Goal: Answer question/provide support: Share knowledge or assist other users

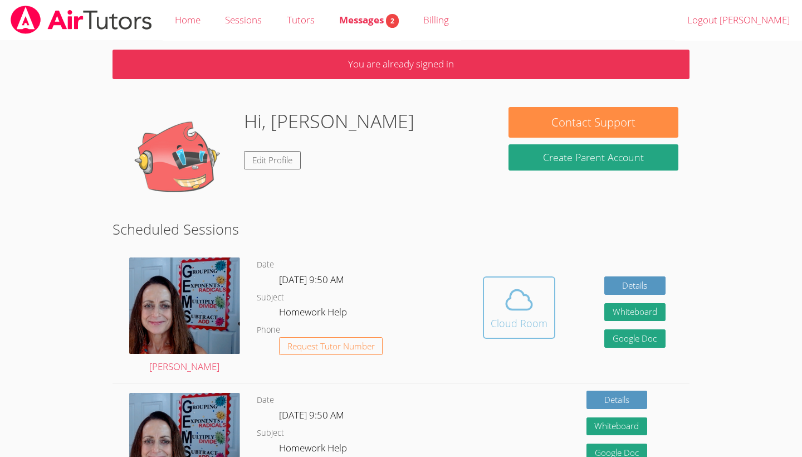
click at [519, 301] on icon at bounding box center [518, 299] width 31 height 31
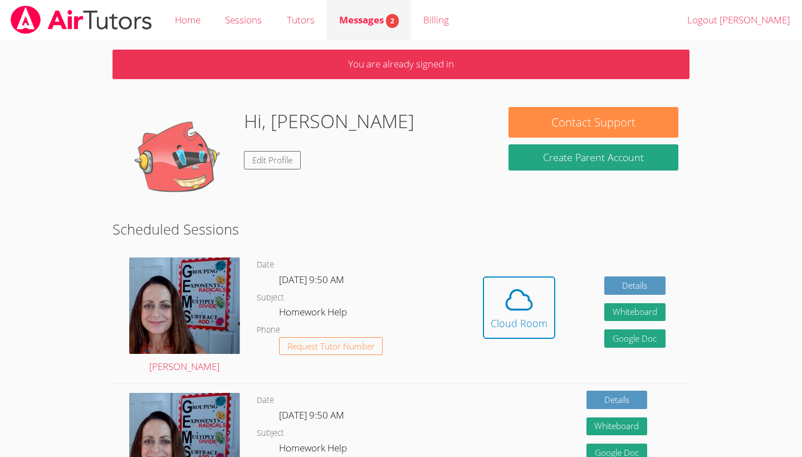
click at [360, 21] on span "Messages 2" at bounding box center [369, 19] width 60 height 13
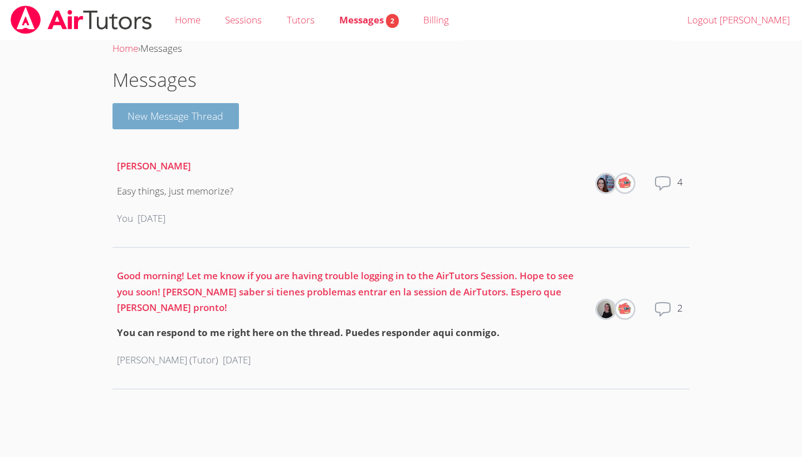
click at [220, 114] on button "New Message Thread" at bounding box center [175, 116] width 127 height 26
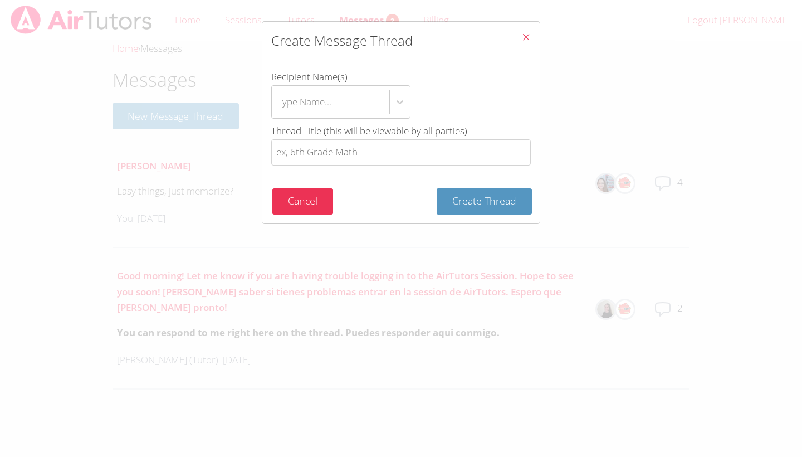
click at [533, 35] on button "Close" at bounding box center [525, 39] width 27 height 34
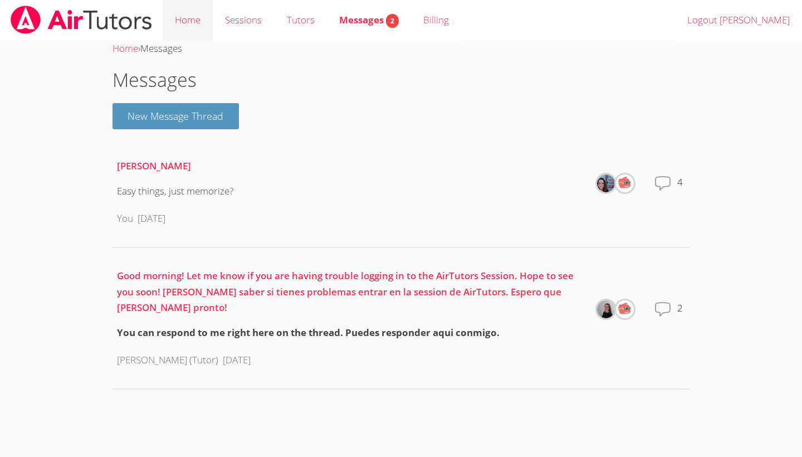
click at [194, 22] on link "Home" at bounding box center [188, 20] width 50 height 41
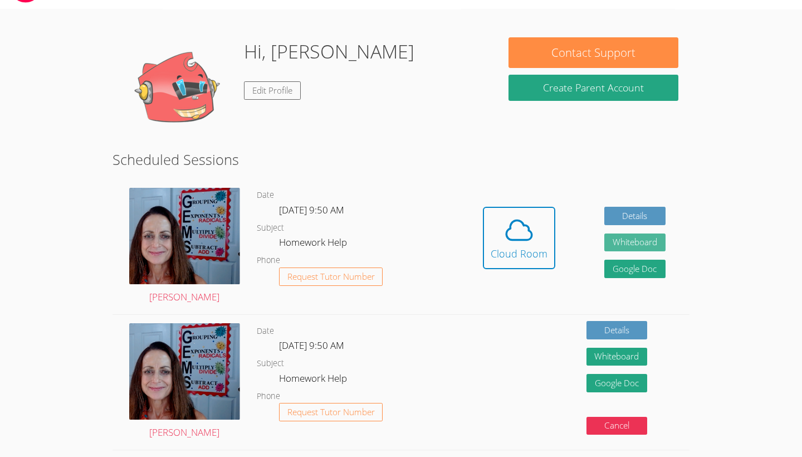
scroll to position [32, 0]
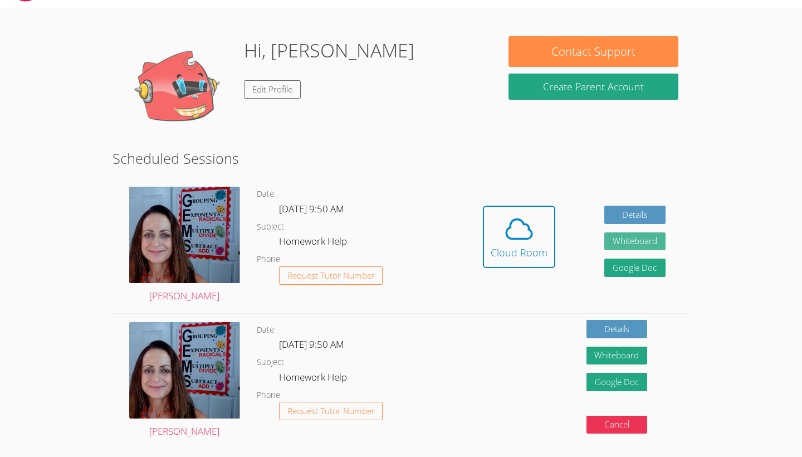
click at [647, 244] on button "Whiteboard" at bounding box center [634, 241] width 61 height 18
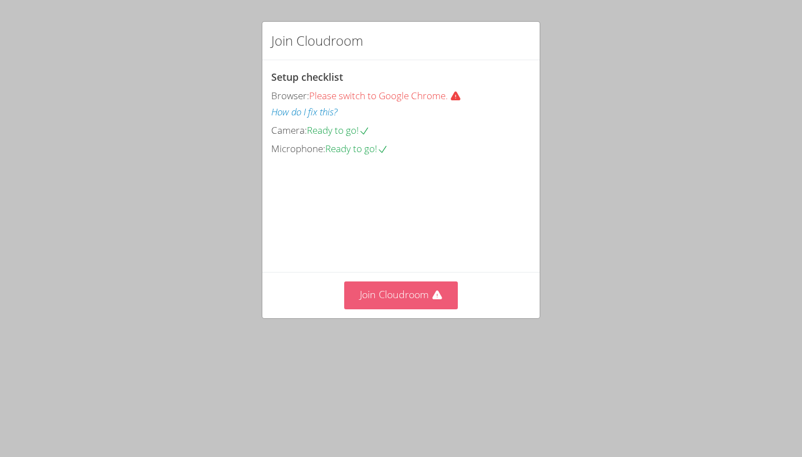
click at [430, 308] on button "Join Cloudroom" at bounding box center [401, 294] width 114 height 27
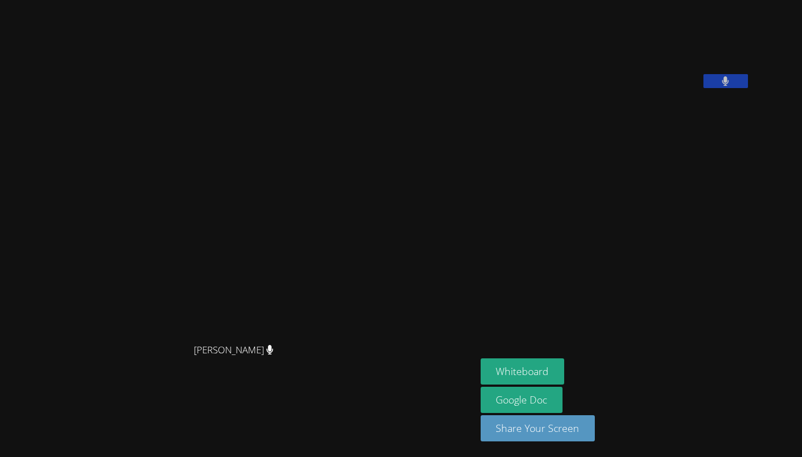
click at [793, 112] on div "[PERSON_NAME] [PERSON_NAME] [PERSON_NAME] Whiteboard Google Doc Share Your Scre…" at bounding box center [401, 228] width 802 height 457
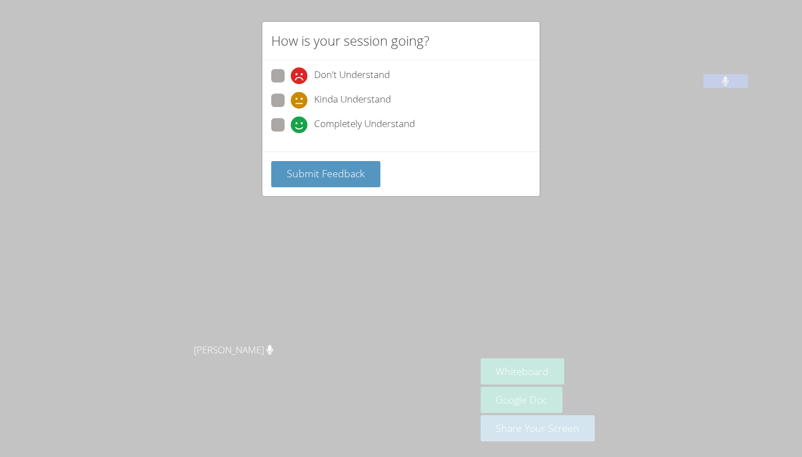
click at [339, 119] on span "Completely Understand" at bounding box center [364, 124] width 101 height 17
click at [300, 119] on input "Completely Understand" at bounding box center [295, 122] width 9 height 9
radio input "true"
click at [306, 174] on span "Submit Feedback" at bounding box center [326, 172] width 78 height 13
